Goal: Task Accomplishment & Management: Manage account settings

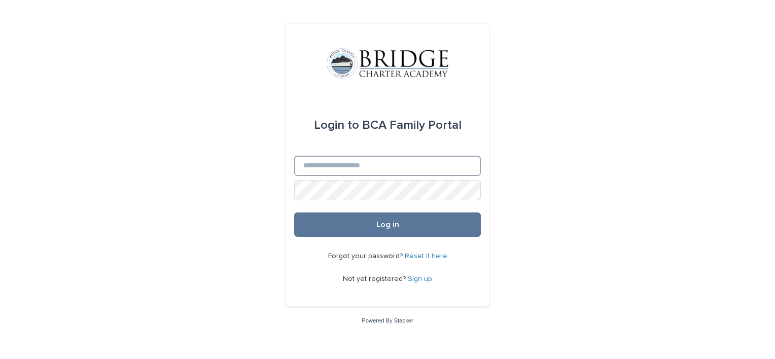
click at [342, 165] on input "Email" at bounding box center [387, 166] width 187 height 20
type input "**********"
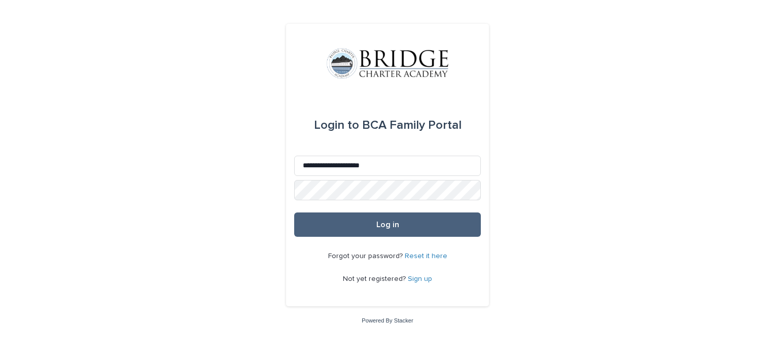
click at [363, 223] on button "Log in" at bounding box center [387, 225] width 187 height 24
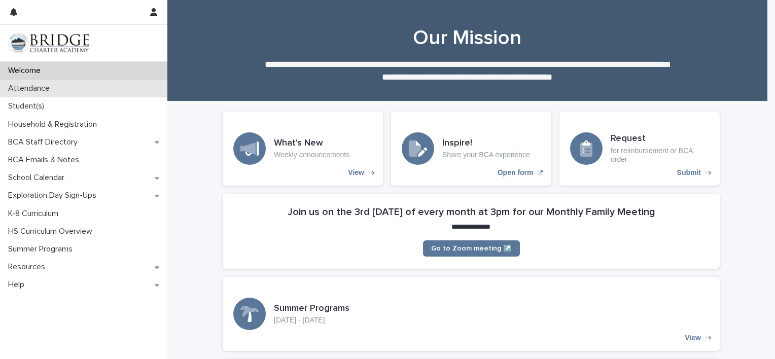
click at [65, 86] on div "Attendance" at bounding box center [83, 89] width 167 height 18
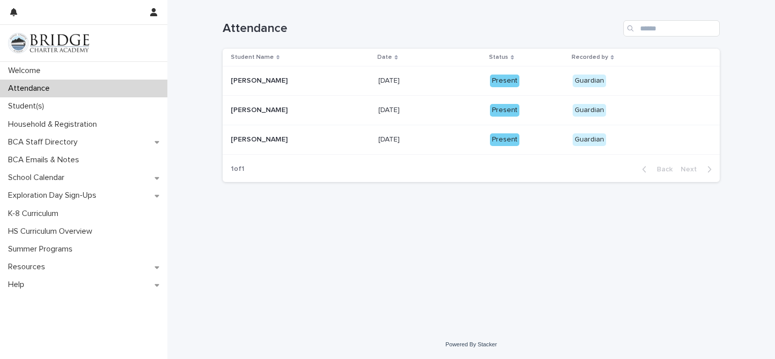
click at [449, 104] on div "9/16/2025 9/16/2025" at bounding box center [429, 110] width 103 height 17
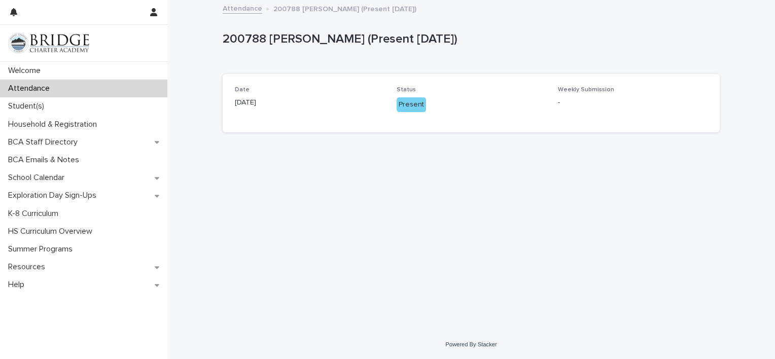
click at [49, 87] on p "Attendance" at bounding box center [31, 89] width 54 height 10
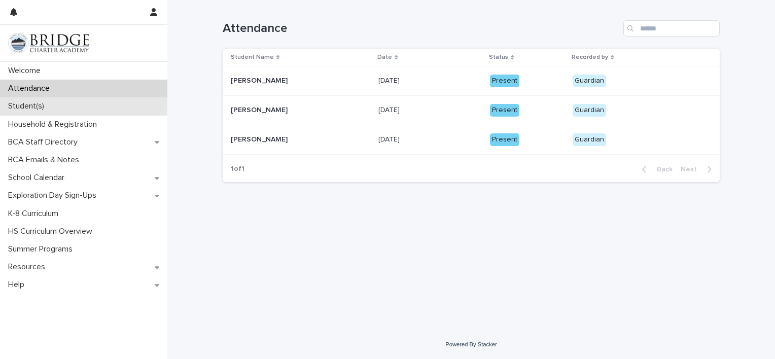
click at [51, 101] on p "Student(s)" at bounding box center [28, 106] width 48 height 10
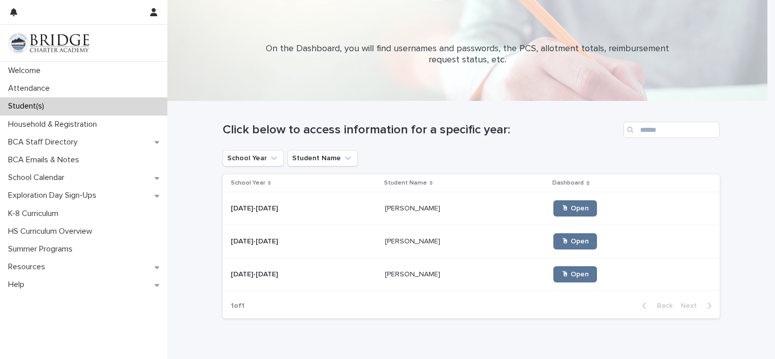
click at [395, 240] on p "Micah Noriega" at bounding box center [413, 240] width 57 height 11
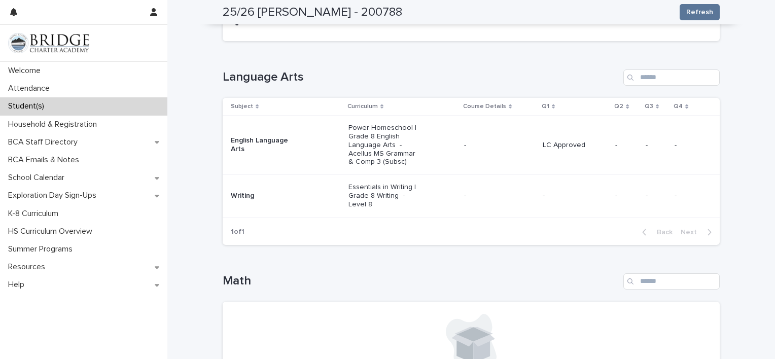
scroll to position [145, 0]
click at [395, 199] on p "Essentials in Writing | Grade 8 Writing - Level 8" at bounding box center [384, 193] width 73 height 25
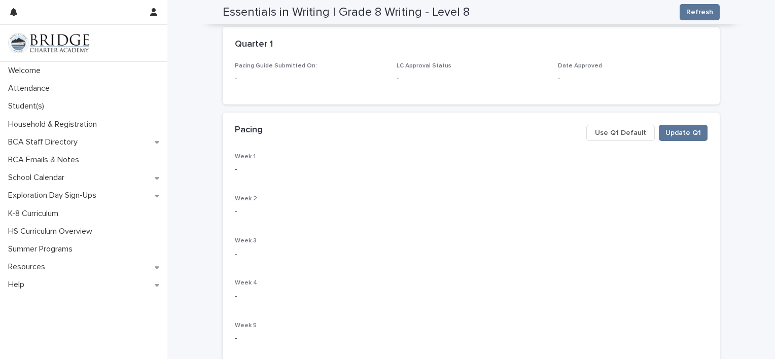
scroll to position [168, 0]
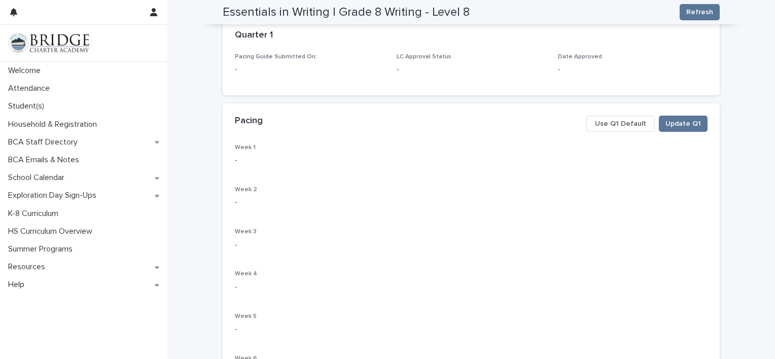
click at [613, 124] on span "Use Q1 Default" at bounding box center [620, 124] width 51 height 10
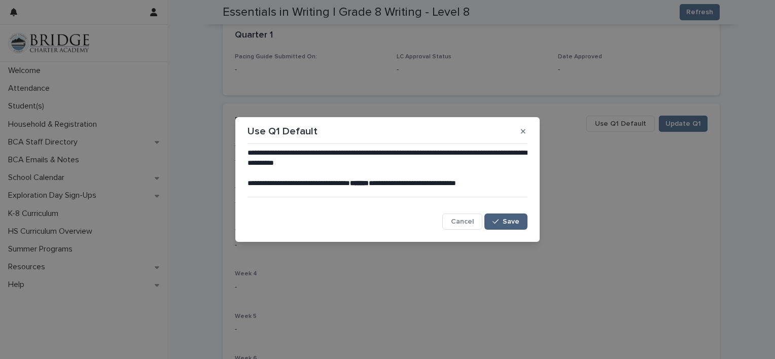
click at [503, 221] on div "button" at bounding box center [498, 221] width 10 height 7
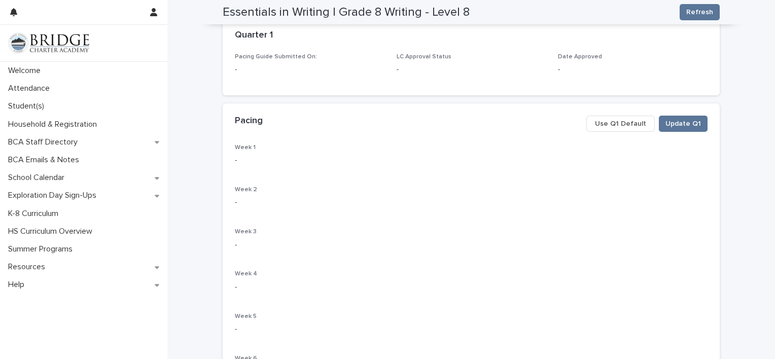
scroll to position [0, 0]
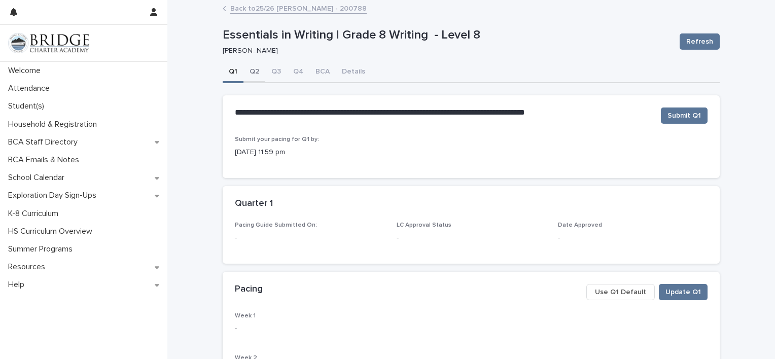
click at [249, 73] on button "Q2" at bounding box center [254, 72] width 22 height 21
click at [316, 69] on button "BCA" at bounding box center [322, 72] width 26 height 21
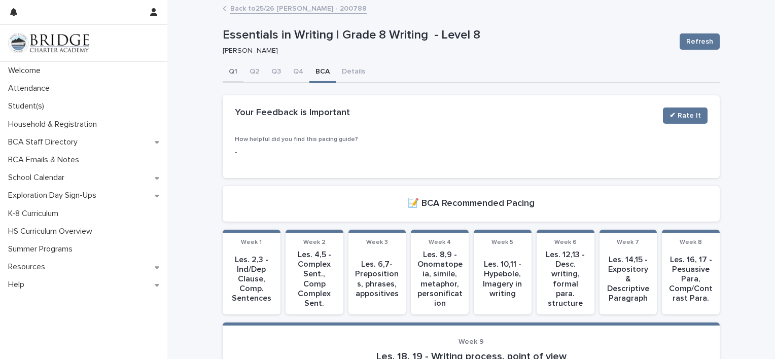
click at [226, 71] on button "Q1" at bounding box center [233, 72] width 21 height 21
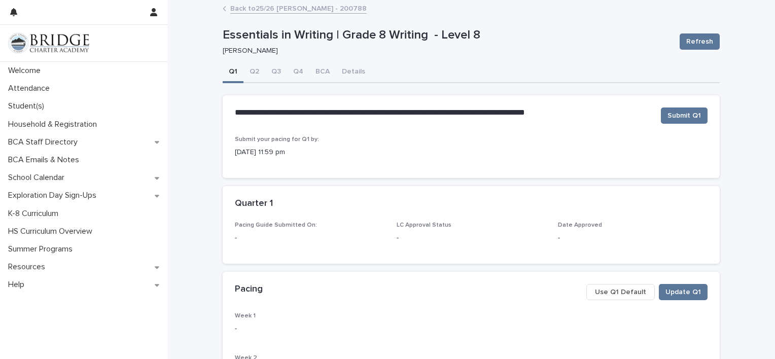
click at [613, 286] on button "Use Q1 Default" at bounding box center [620, 292] width 68 height 16
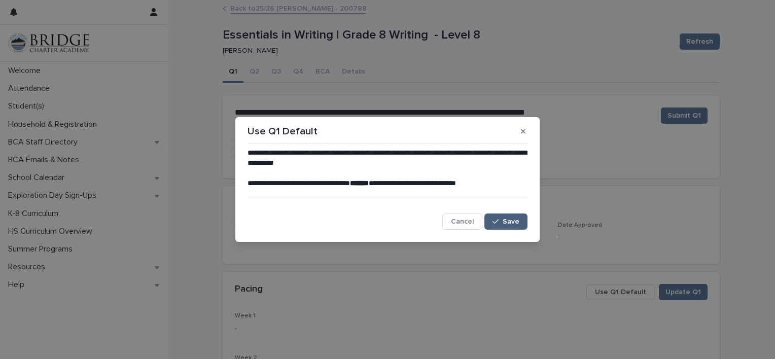
click at [505, 218] on span "Save" at bounding box center [511, 221] width 17 height 7
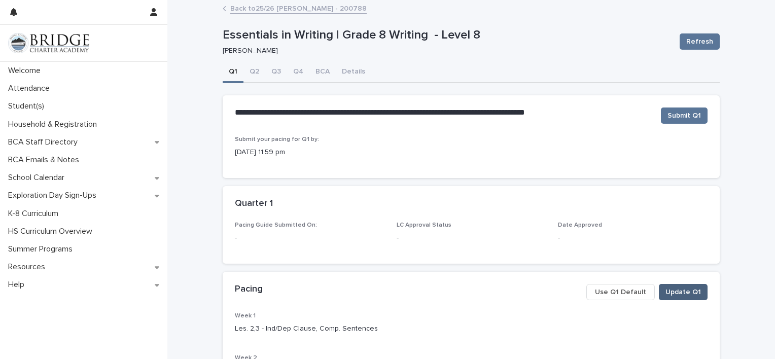
click at [690, 291] on span "Update Q1" at bounding box center [684, 292] width 36 height 10
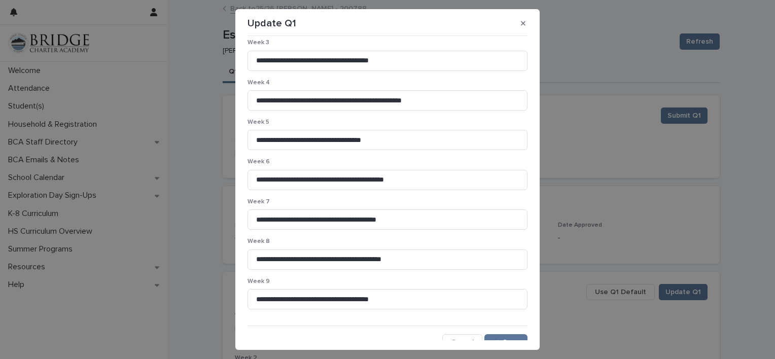
scroll to position [130, 0]
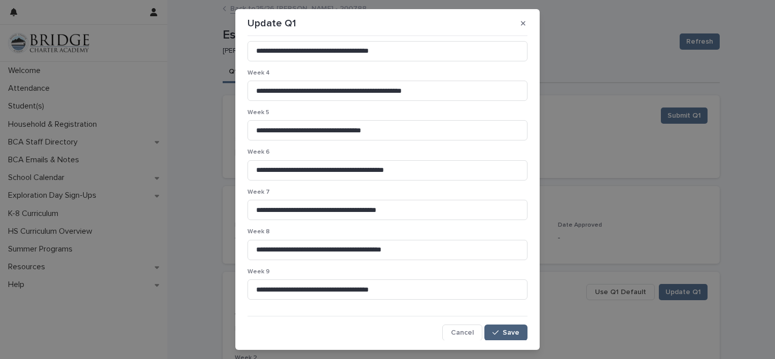
click at [503, 331] on span "Save" at bounding box center [511, 332] width 17 height 7
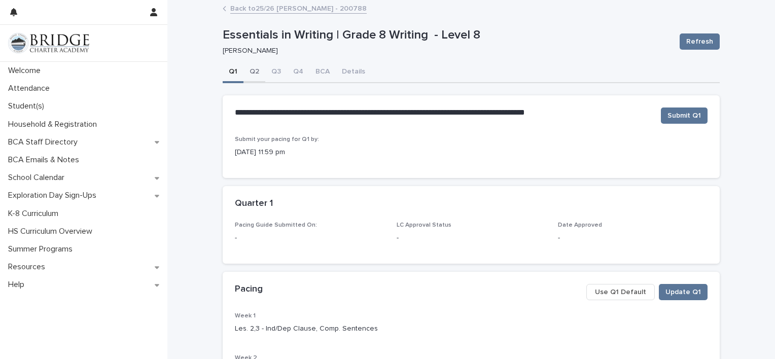
click at [248, 71] on button "Q2" at bounding box center [254, 72] width 22 height 21
click at [319, 69] on button "BCA" at bounding box center [322, 72] width 26 height 21
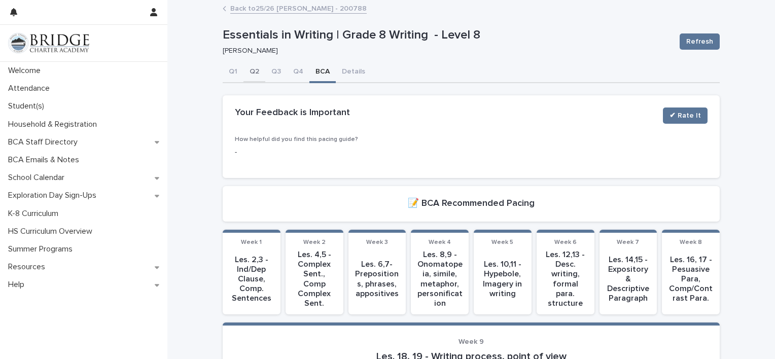
click at [249, 75] on button "Q2" at bounding box center [254, 72] width 22 height 21
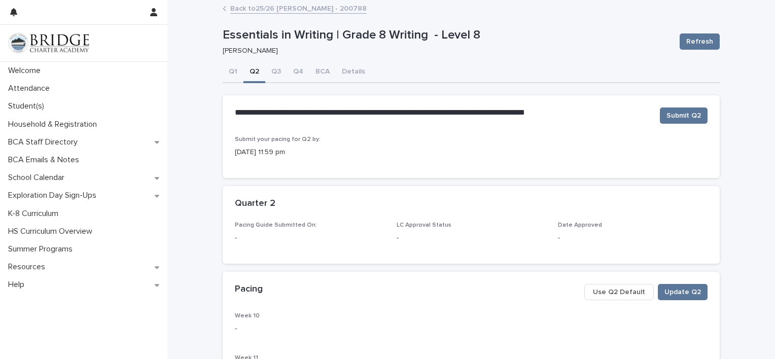
click at [611, 288] on span "Use Q2 Default" at bounding box center [619, 292] width 52 height 10
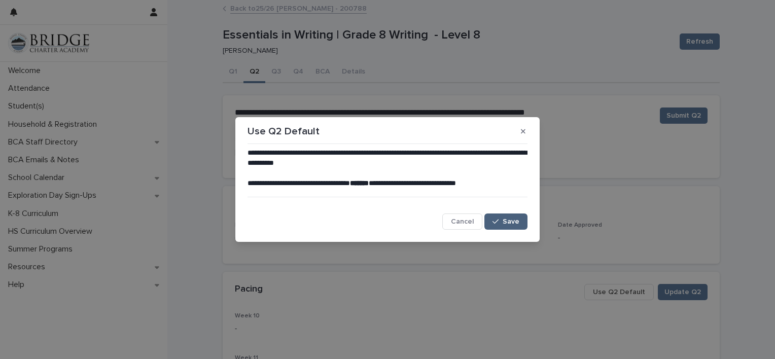
click at [502, 215] on button "Save" at bounding box center [505, 222] width 43 height 16
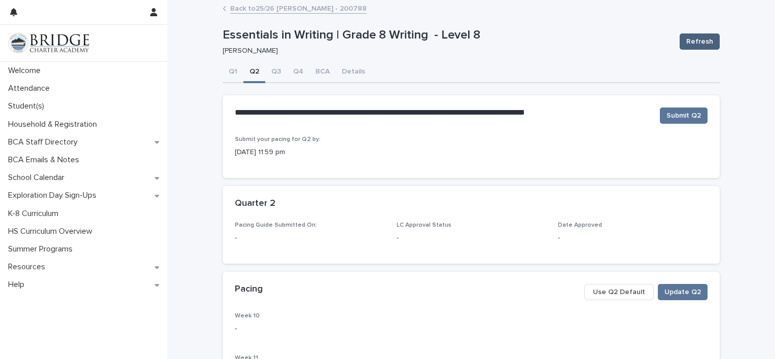
click at [690, 45] on span "Refresh" at bounding box center [699, 42] width 27 height 10
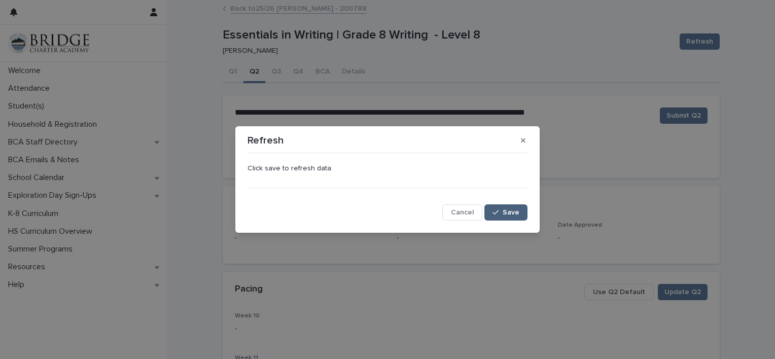
click at [513, 217] on button "Save" at bounding box center [505, 212] width 43 height 16
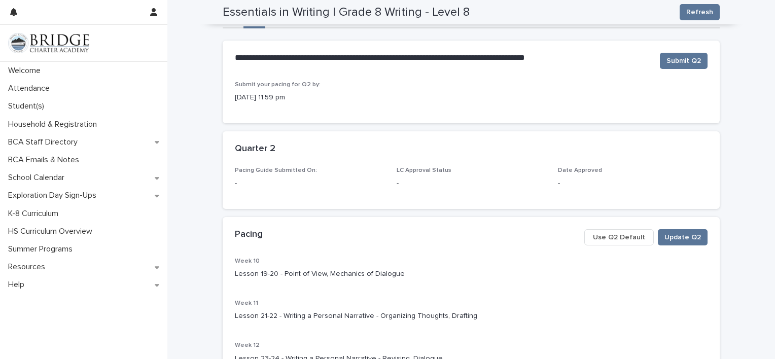
scroll to position [37, 0]
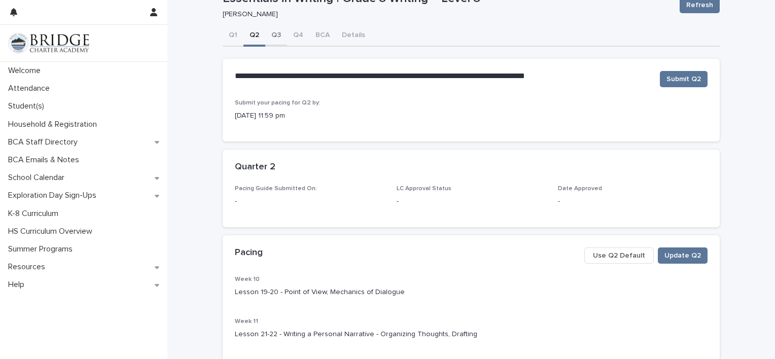
click at [269, 34] on button "Q3" at bounding box center [276, 35] width 22 height 21
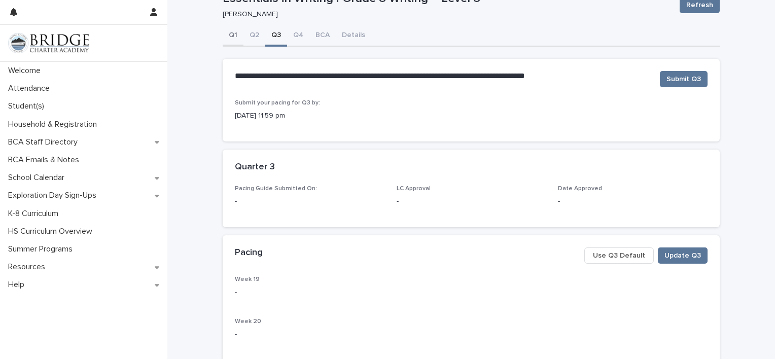
click at [227, 33] on button "Q1" at bounding box center [233, 35] width 21 height 21
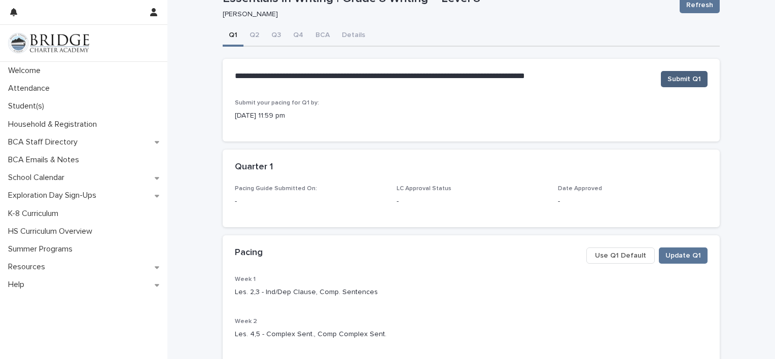
click at [677, 77] on span "Submit Q1" at bounding box center [684, 79] width 33 height 10
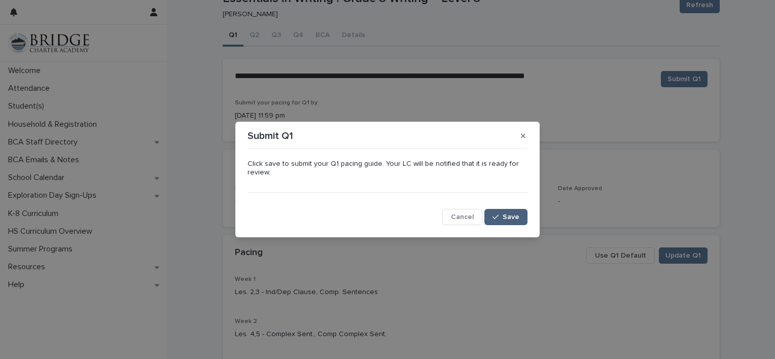
click at [507, 214] on span "Save" at bounding box center [511, 217] width 17 height 7
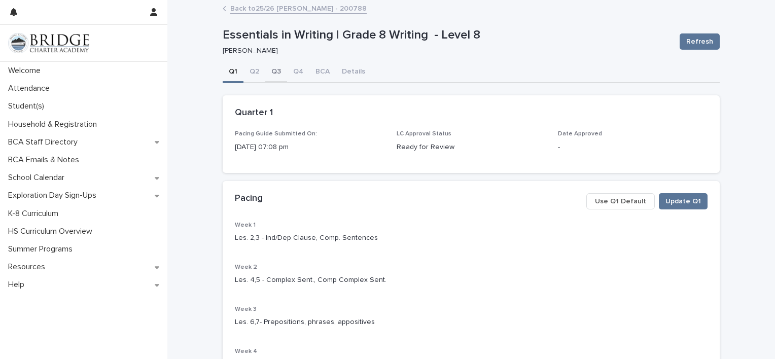
click at [268, 72] on button "Q3" at bounding box center [276, 72] width 22 height 21
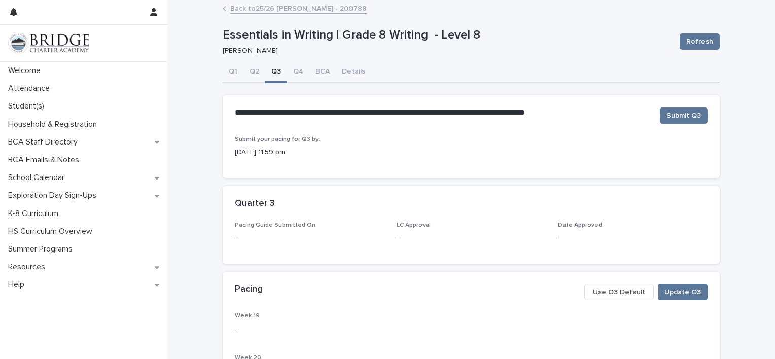
click at [613, 291] on span "Use Q3 Default" at bounding box center [619, 292] width 52 height 10
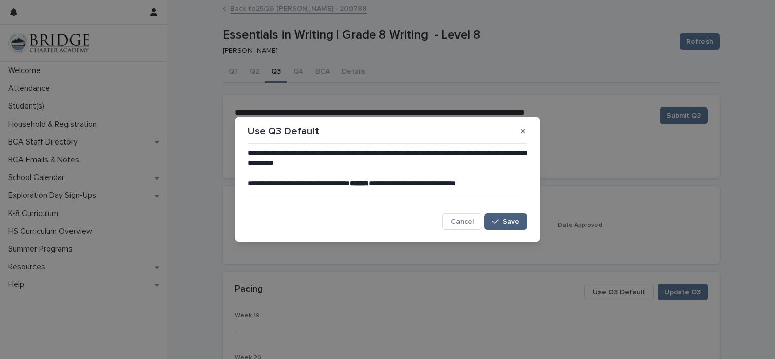
click at [500, 216] on button "Save" at bounding box center [505, 222] width 43 height 16
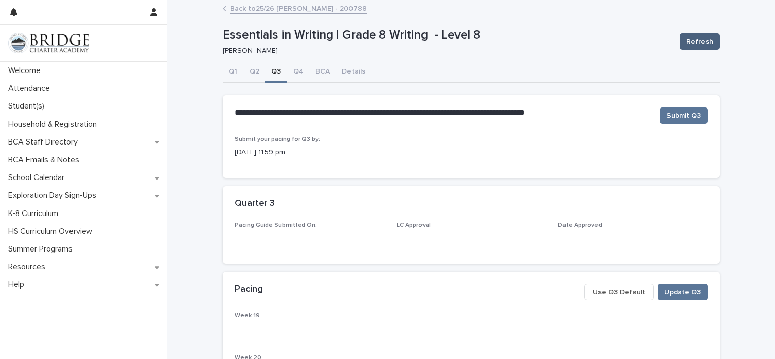
click at [696, 41] on span "Refresh" at bounding box center [699, 42] width 27 height 10
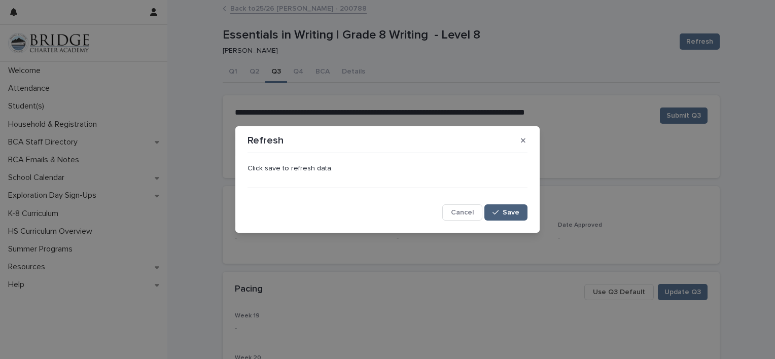
click at [499, 213] on icon "button" at bounding box center [496, 212] width 6 height 7
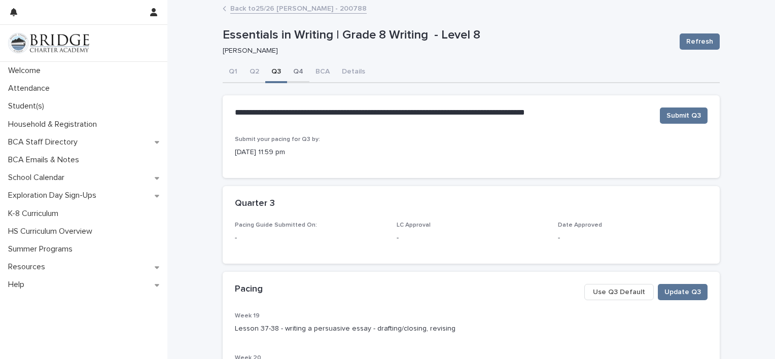
click at [294, 70] on button "Q4" at bounding box center [298, 72] width 22 height 21
click at [626, 288] on span "Use Q4 Default" at bounding box center [618, 292] width 53 height 10
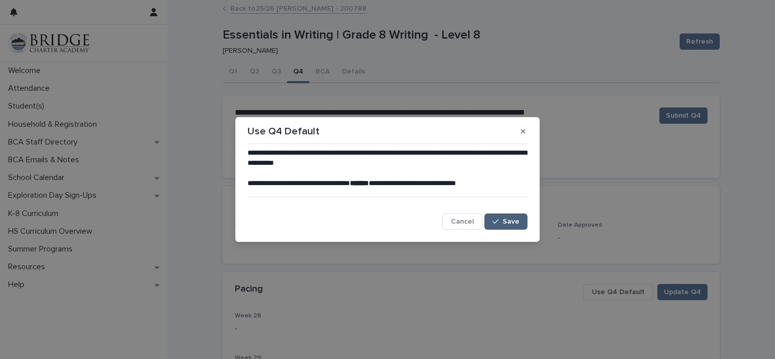
click at [505, 219] on span "Save" at bounding box center [511, 221] width 17 height 7
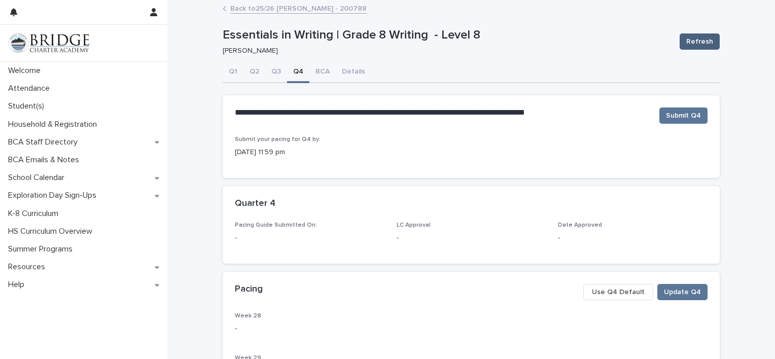
click at [700, 47] on button "Refresh" at bounding box center [700, 41] width 40 height 16
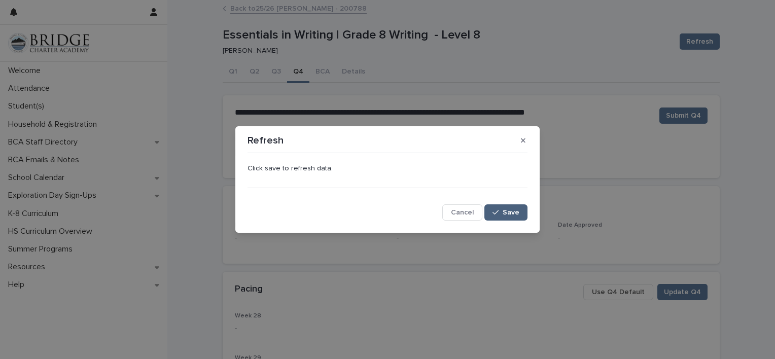
click at [508, 215] on span "Save" at bounding box center [511, 212] width 17 height 7
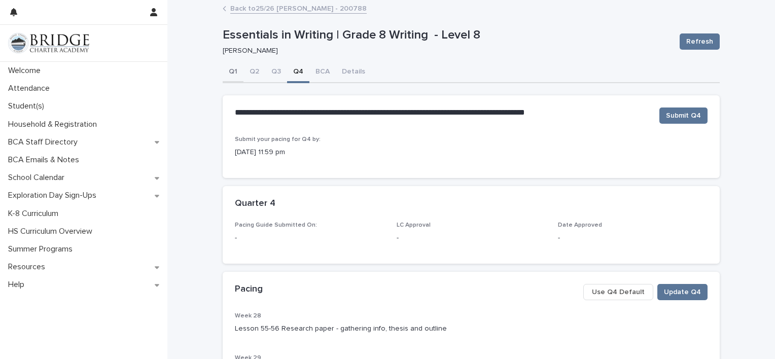
click at [230, 69] on button "Q1" at bounding box center [233, 72] width 21 height 21
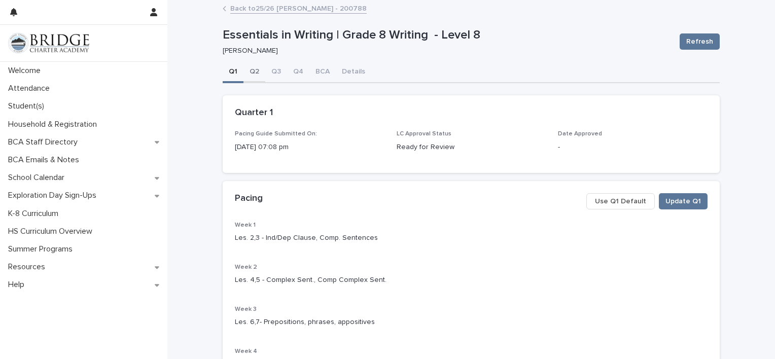
click at [252, 71] on button "Q2" at bounding box center [254, 72] width 22 height 21
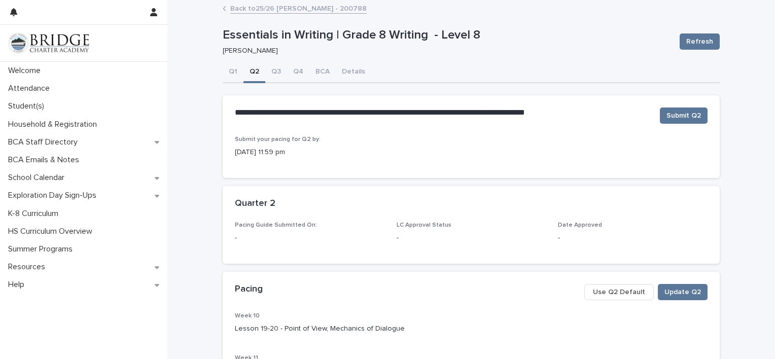
click at [230, 7] on link "Back to 25/26 Noriega, Micah - 200788" at bounding box center [298, 8] width 136 height 12
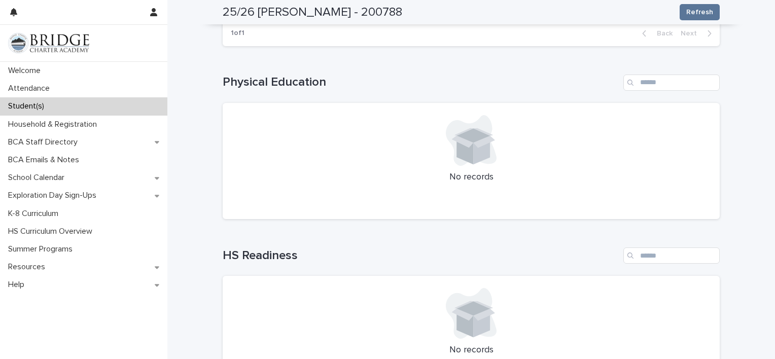
scroll to position [843, 0]
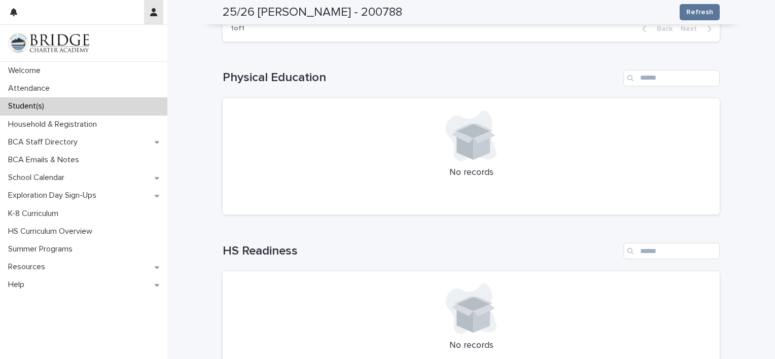
click at [154, 12] on icon "button" at bounding box center [153, 12] width 7 height 8
click at [109, 43] on p "Log Out" at bounding box center [124, 42] width 64 height 17
